Goal: Task Accomplishment & Management: Complete application form

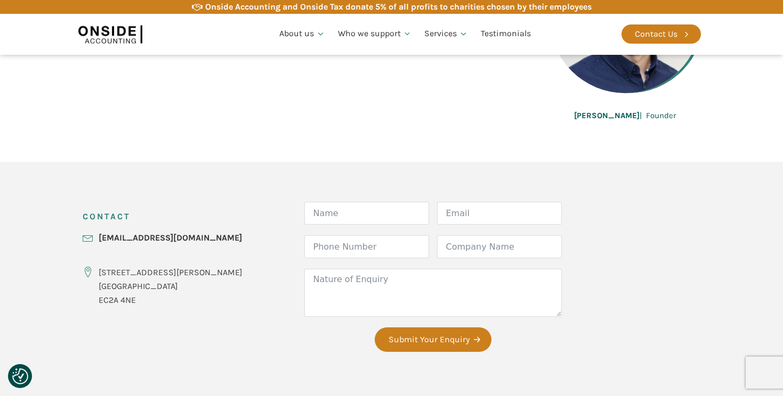
scroll to position [329, 0]
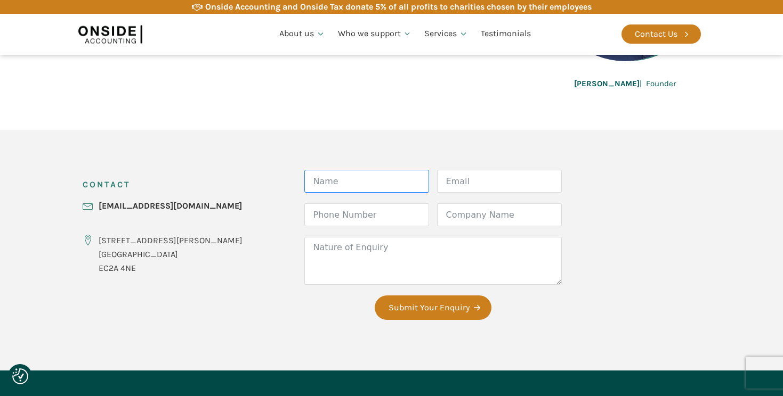
click at [327, 179] on input "Name" at bounding box center [366, 181] width 125 height 23
type input "h"
type input "[PERSON_NAME]"
type input "D"
click at [309, 180] on input "[PERSON_NAME]" at bounding box center [366, 181] width 125 height 23
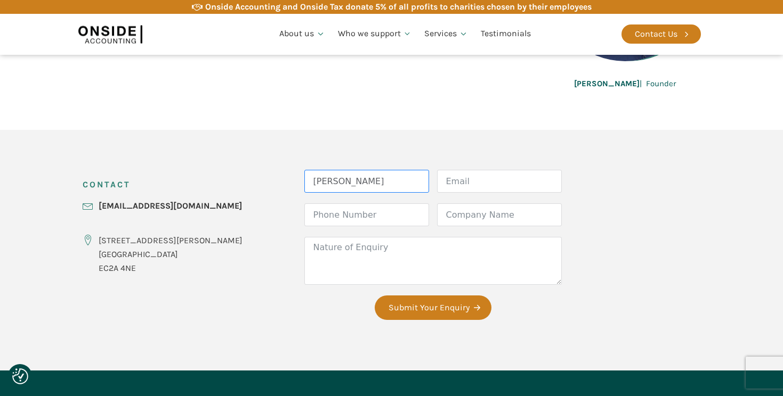
click at [331, 180] on input "[PERSON_NAME]" at bounding box center [366, 181] width 125 height 23
type input "[PERSON_NAME]"
type input "[PERSON_NAME][EMAIL_ADDRESS][DOMAIN_NAME]"
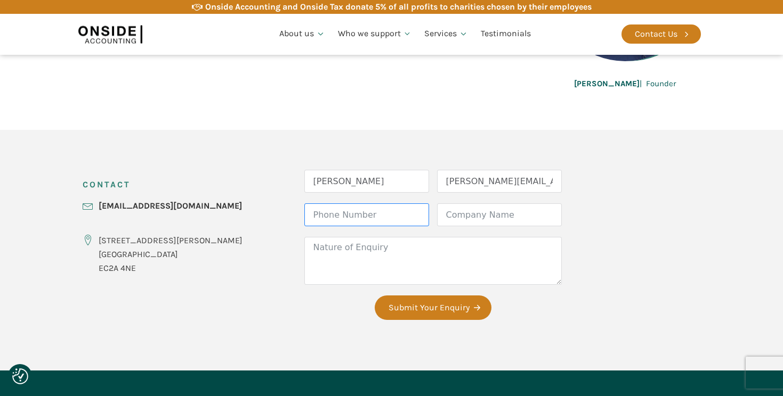
click at [321, 212] on input "Phone Number" at bounding box center [366, 215] width 125 height 23
click at [369, 210] on input "Phone Number" at bounding box center [366, 215] width 125 height 23
paste input "[PHONE_NUMBER]"
type input "[PHONE_NUMBER]"
click at [444, 214] on input "Company Name" at bounding box center [499, 215] width 125 height 23
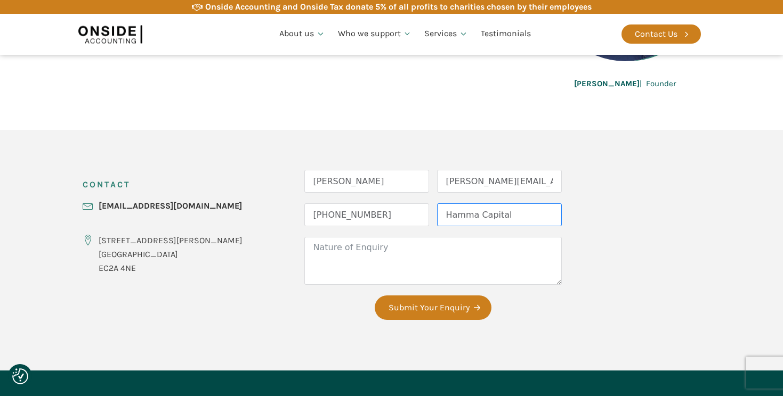
type input "Hamma Capital"
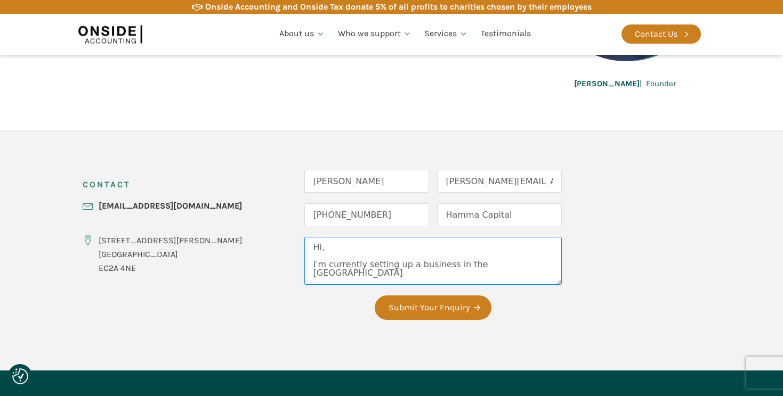
drag, startPoint x: 467, startPoint y: 265, endPoint x: 282, endPoint y: 267, distance: 184.4
click at [304, 267] on textarea "Hi, I'm currently setting up a business in the [GEOGRAPHIC_DATA]" at bounding box center [432, 261] width 257 height 48
click at [469, 267] on textarea "Hi, I'm currently setting up a business in the [GEOGRAPHIC_DATA]" at bounding box center [432, 261] width 257 height 48
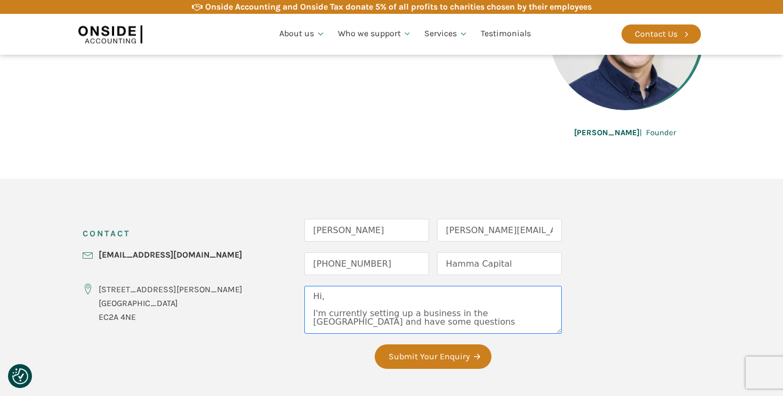
scroll to position [292, 0]
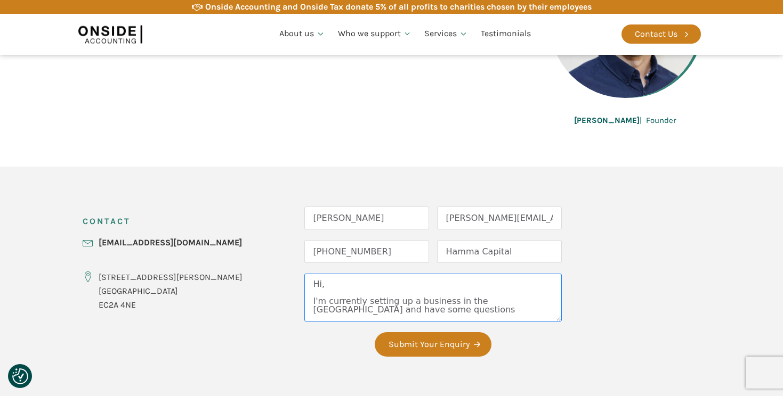
drag, startPoint x: 403, startPoint y: 309, endPoint x: 403, endPoint y: 323, distance: 13.9
click at [403, 323] on div "Nature of Enquiry Hi, I'm currently setting up a business in the [GEOGRAPHIC_DA…" at bounding box center [432, 303] width 257 height 59
click at [389, 319] on textarea "Hi, I'm currently setting up a business in the [GEOGRAPHIC_DATA] and have some …" at bounding box center [432, 298] width 257 height 48
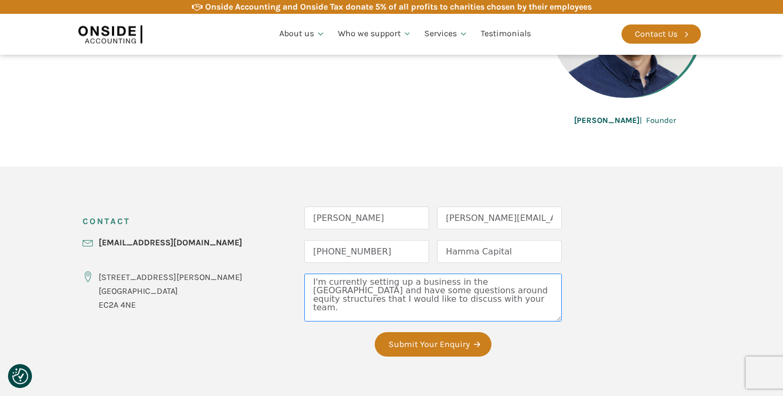
scroll to position [28, 0]
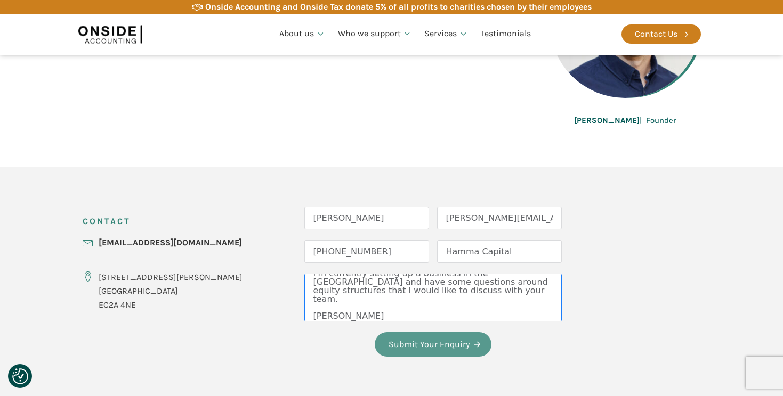
type textarea "Hi, I'm currently setting up a business in the [GEOGRAPHIC_DATA] and have some …"
click at [387, 340] on button "Submit Your Enquiry" at bounding box center [433, 344] width 117 height 25
